Goal: Task Accomplishment & Management: Use online tool/utility

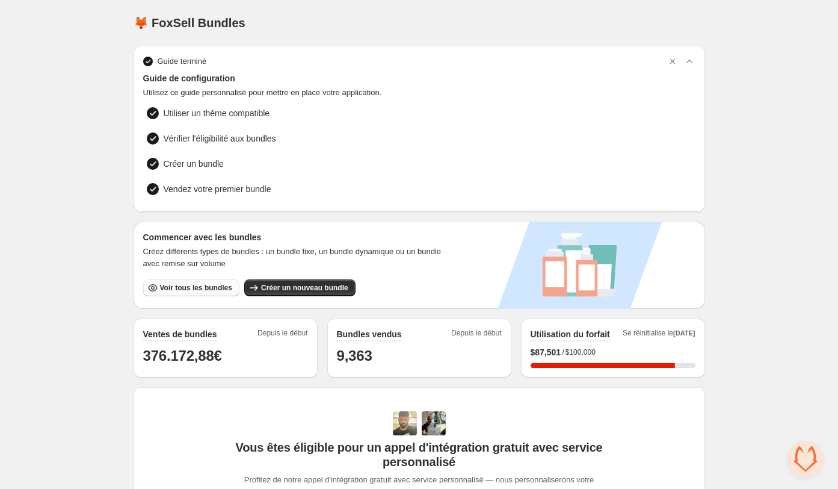
click at [210, 283] on span "Voir tous les bundles" at bounding box center [196, 288] width 72 height 10
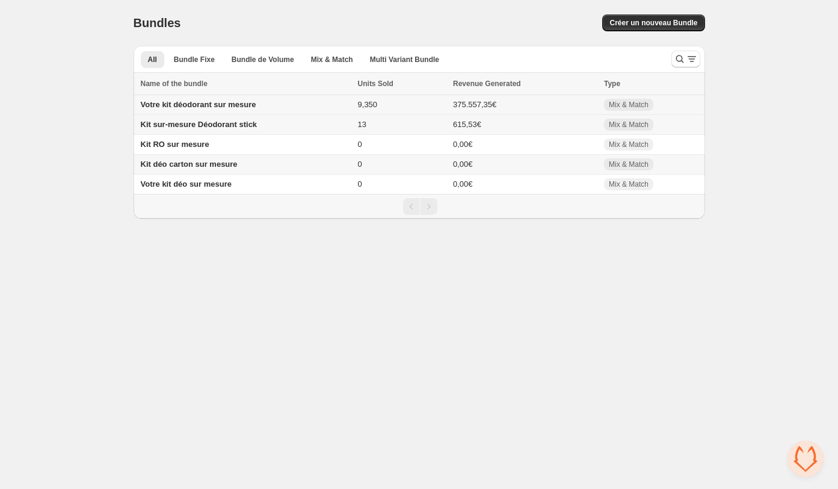
click at [274, 100] on td "Votre kit déodorant sur mesure" at bounding box center [244, 105] width 221 height 20
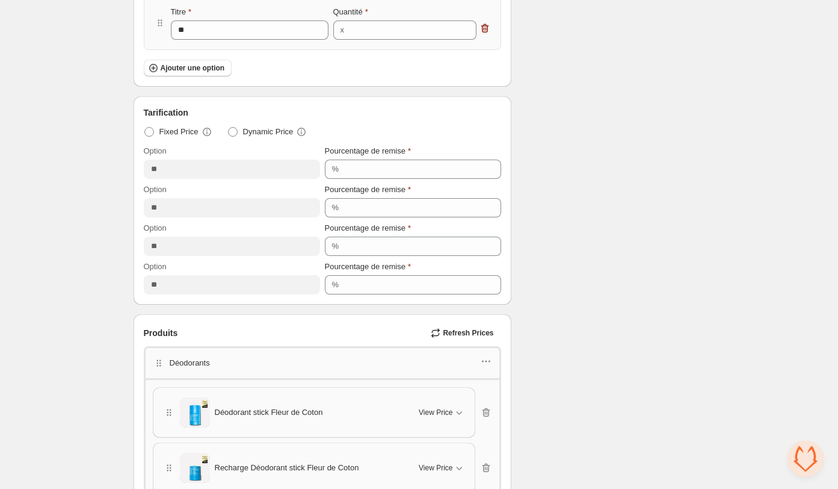
scroll to position [480, 0]
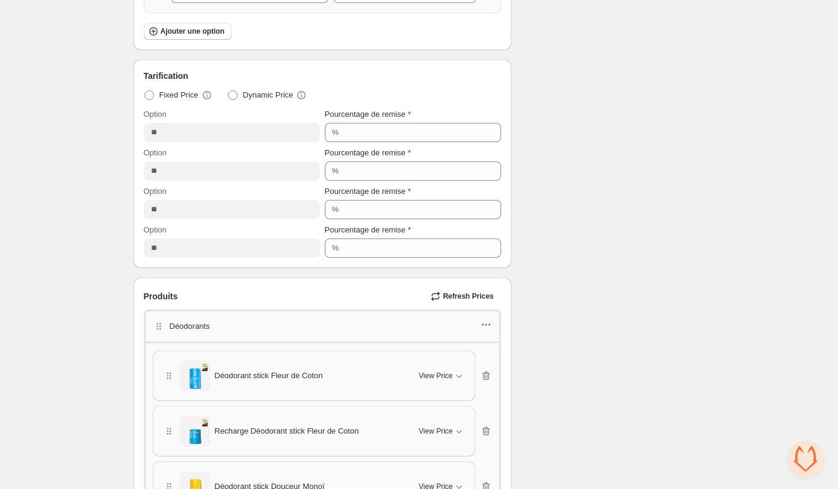
click at [484, 318] on icon "button" at bounding box center [486, 324] width 12 height 12
click at [478, 360] on span "Edit products" at bounding box center [492, 364] width 65 height 12
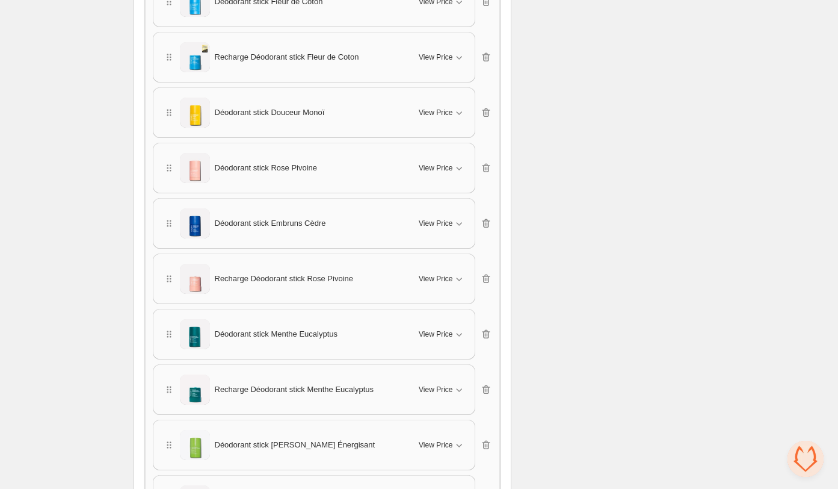
scroll to position [791, 0]
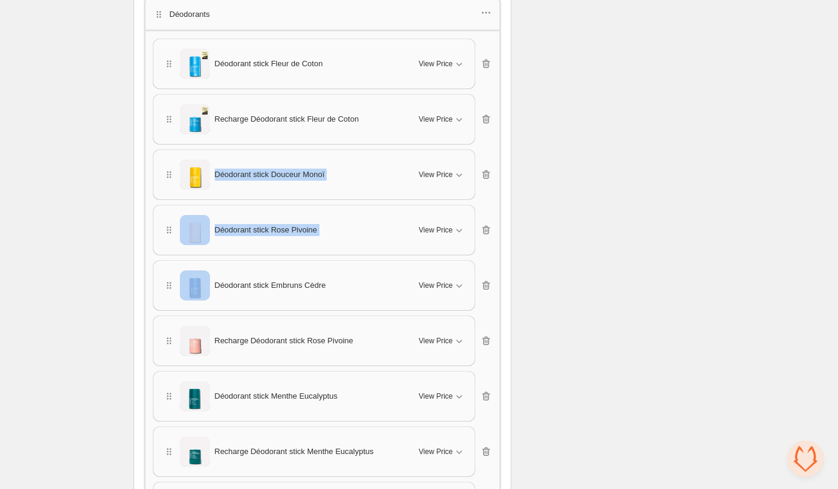
drag, startPoint x: 167, startPoint y: 269, endPoint x: 169, endPoint y: 188, distance: 80.7
click at [170, 188] on div "Déodorant stick Fleur de Coton View Price Cancel Apply Select All Déodorant sti…" at bounding box center [322, 313] width 339 height 549
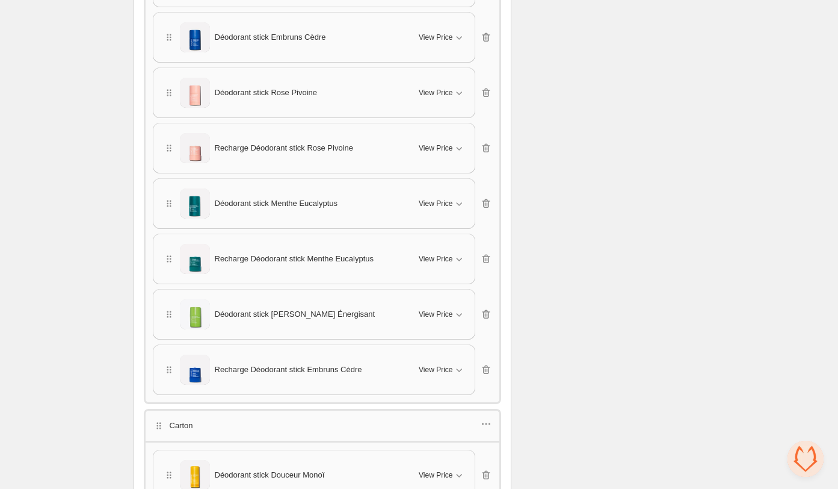
scroll to position [930, 0]
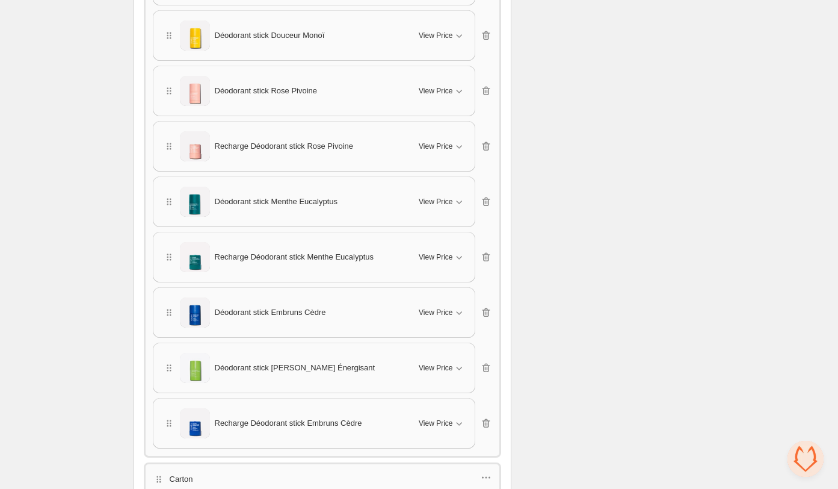
drag, startPoint x: 167, startPoint y: 421, endPoint x: 168, endPoint y: 349, distance: 71.6
click at [169, 349] on div "Déodorant stick Fleur de Coton View Price Cancel Apply Select All Déodorant sti…" at bounding box center [322, 173] width 339 height 549
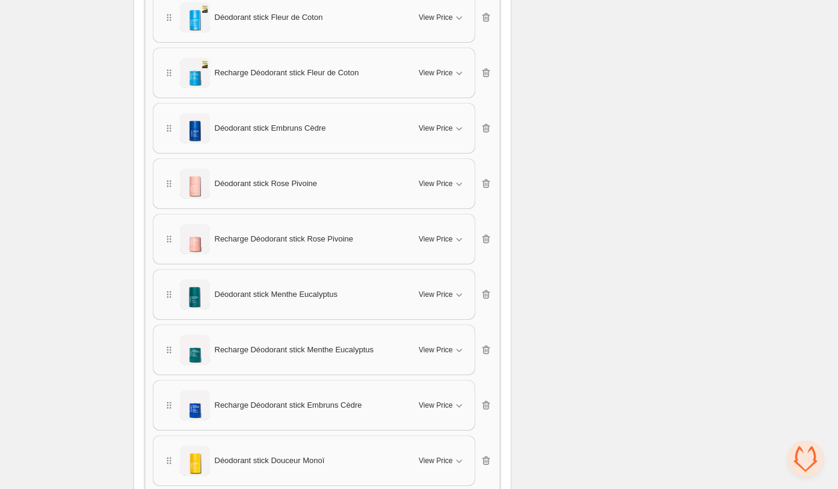
scroll to position [839, 0]
click at [241, 179] on span "Recharge Déodorant stick Embruns Cèdre" at bounding box center [288, 182] width 147 height 12
click at [232, 178] on span "Recharge Déodorant stick Embruns Cèdre" at bounding box center [288, 182] width 147 height 12
